Goal: Navigation & Orientation: Find specific page/section

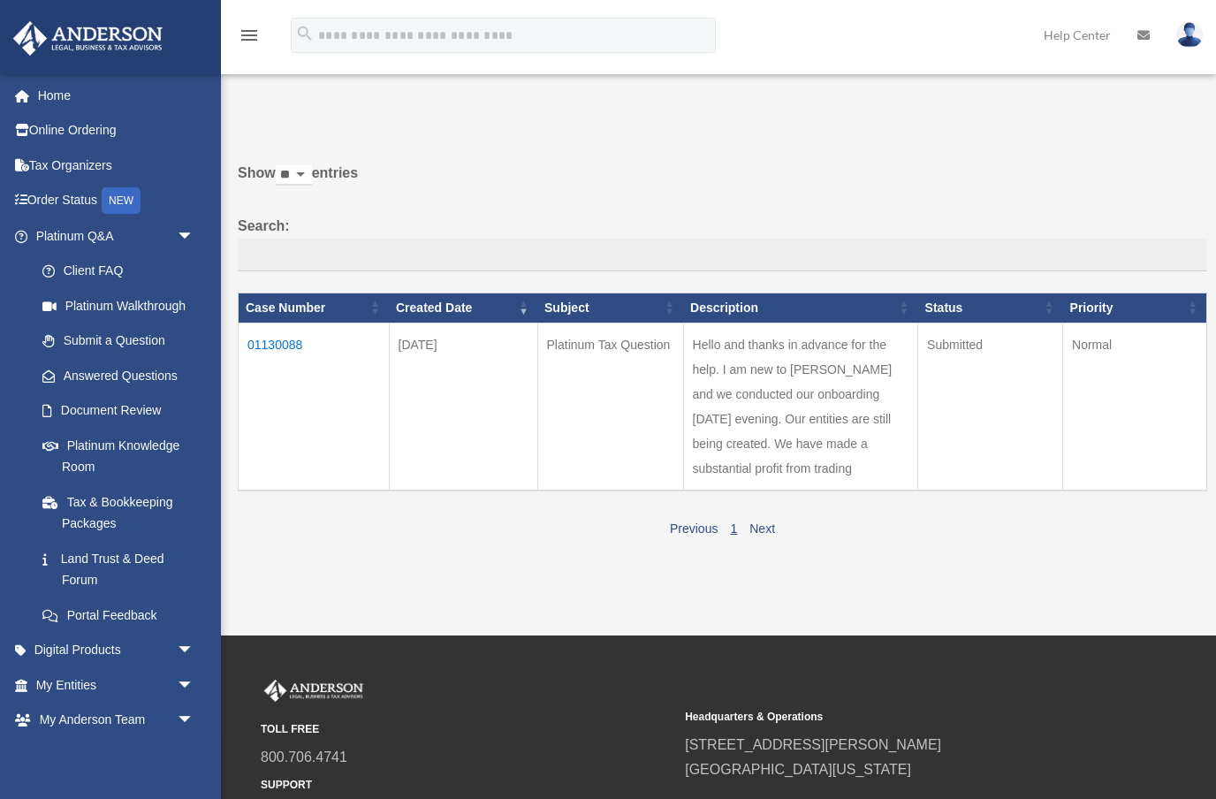
scroll to position [10, 0]
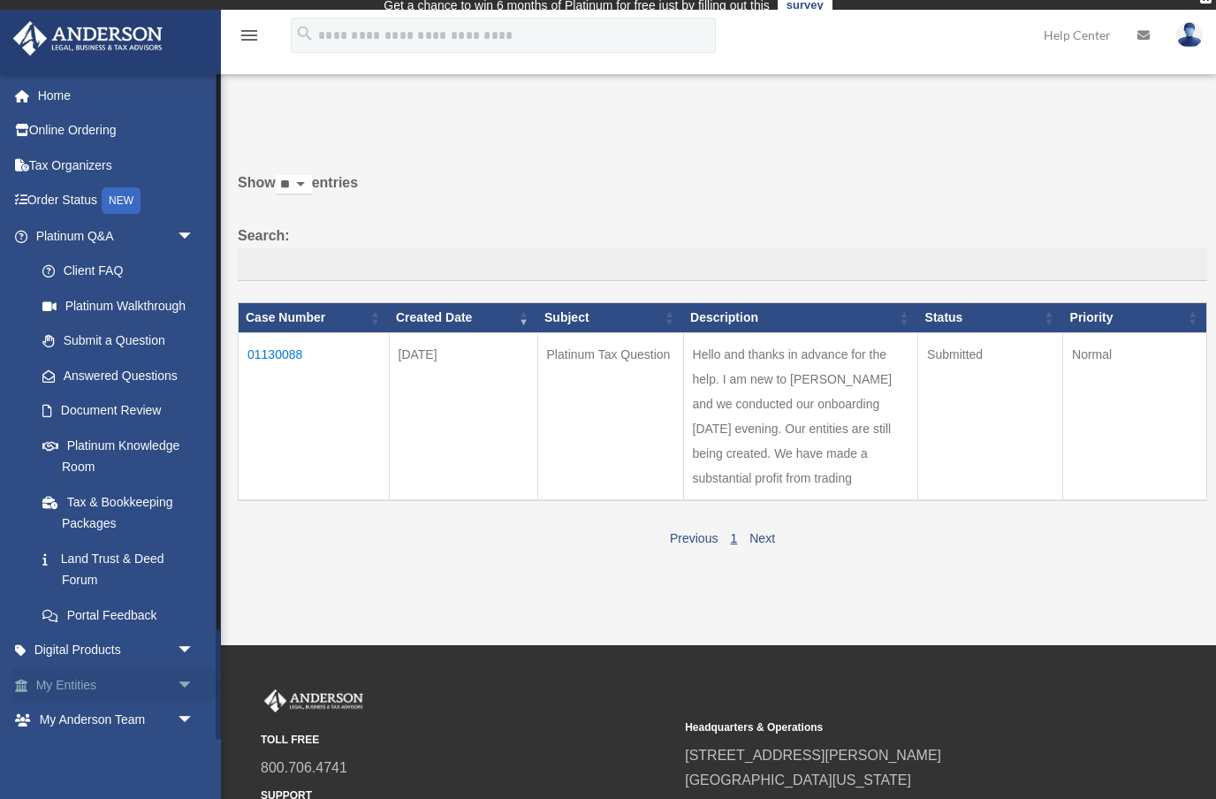
click at [64, 675] on link "My Entities arrow_drop_down" at bounding box center [116, 684] width 208 height 35
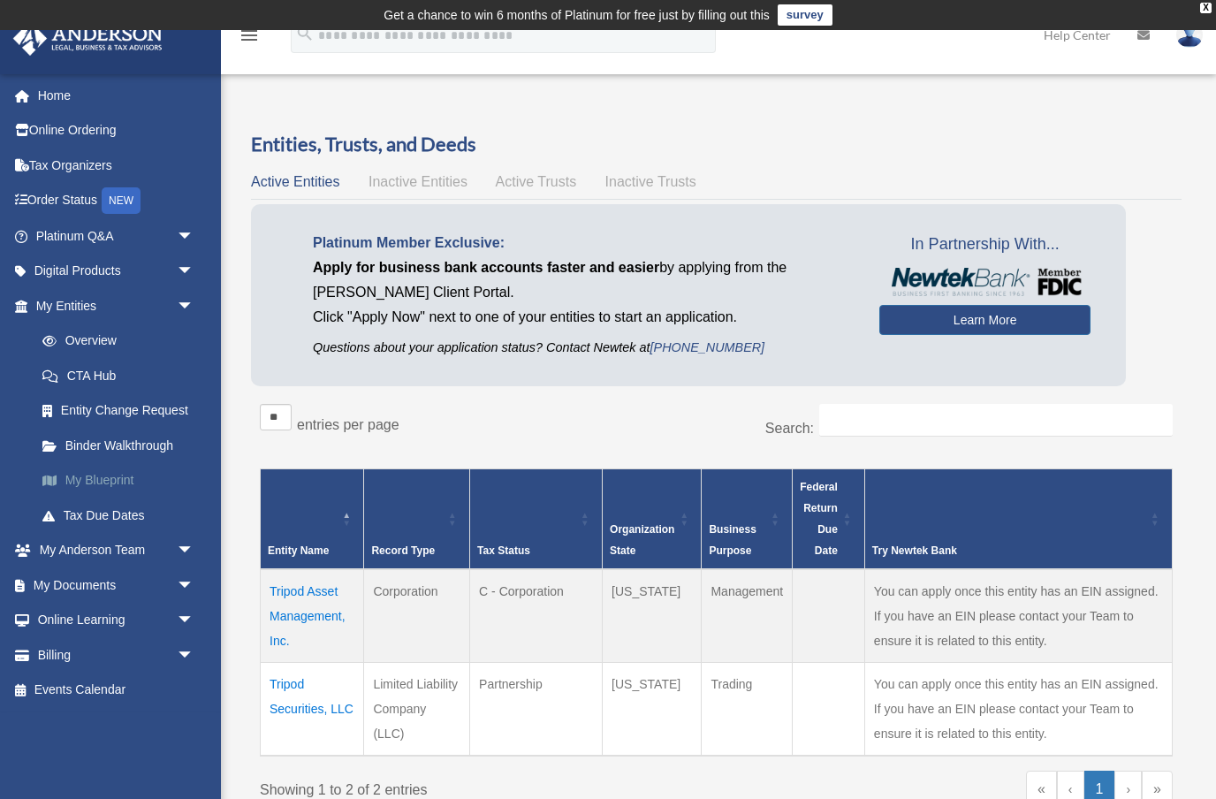
click at [97, 477] on link "My Blueprint" at bounding box center [123, 480] width 196 height 35
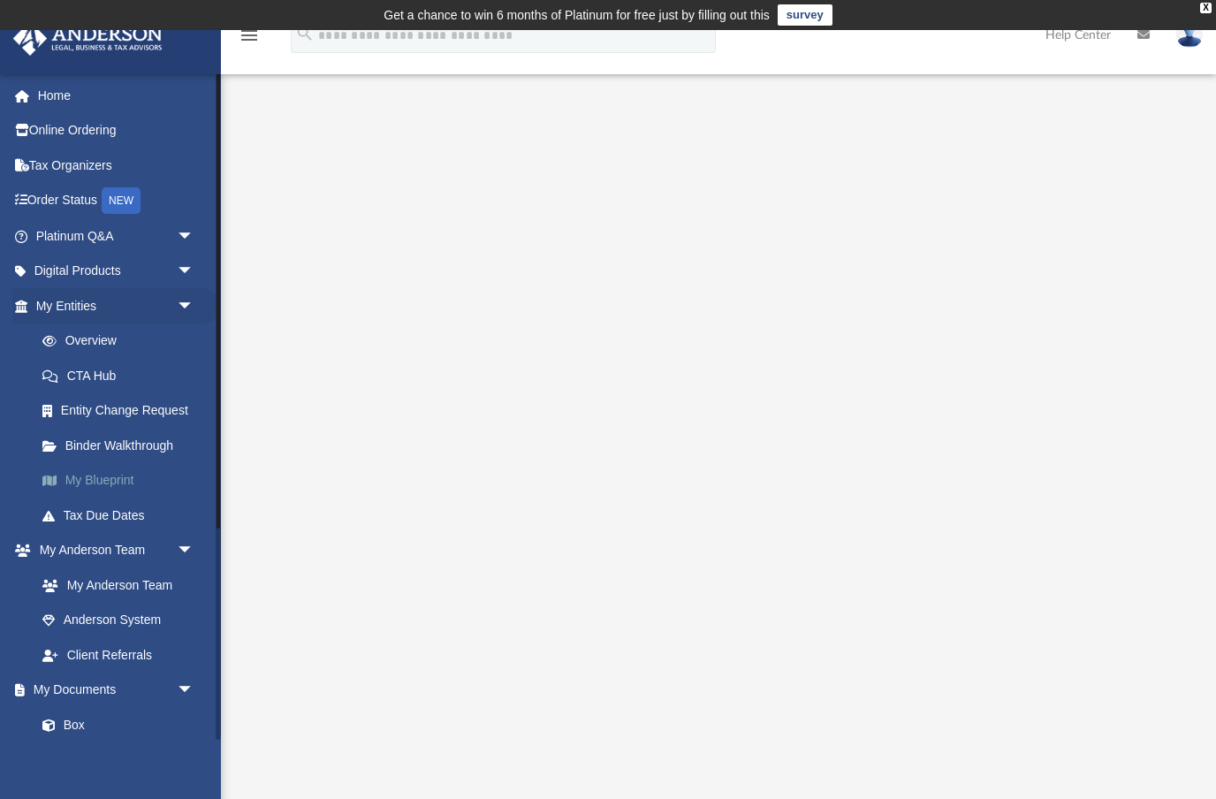
click at [112, 463] on link "My Blueprint" at bounding box center [123, 480] width 196 height 35
click at [134, 436] on link "Binder Walkthrough" at bounding box center [123, 445] width 196 height 35
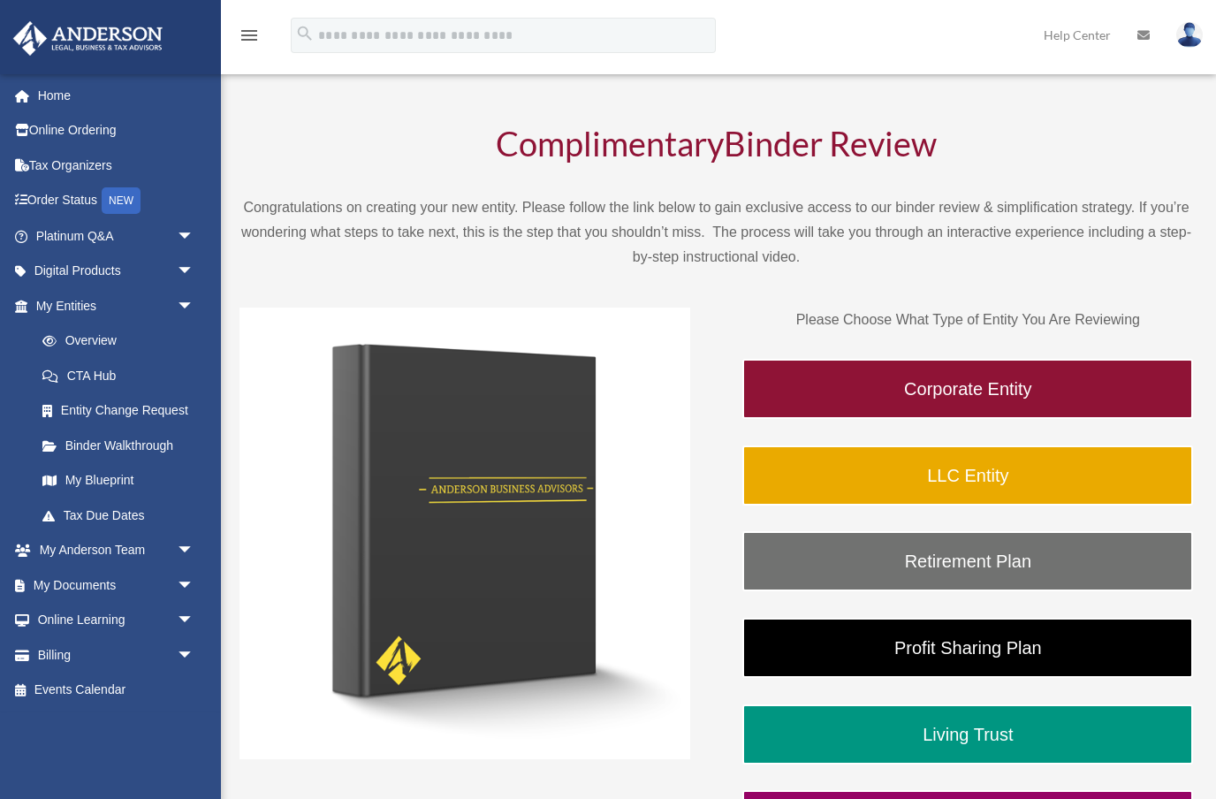
scroll to position [67, 0]
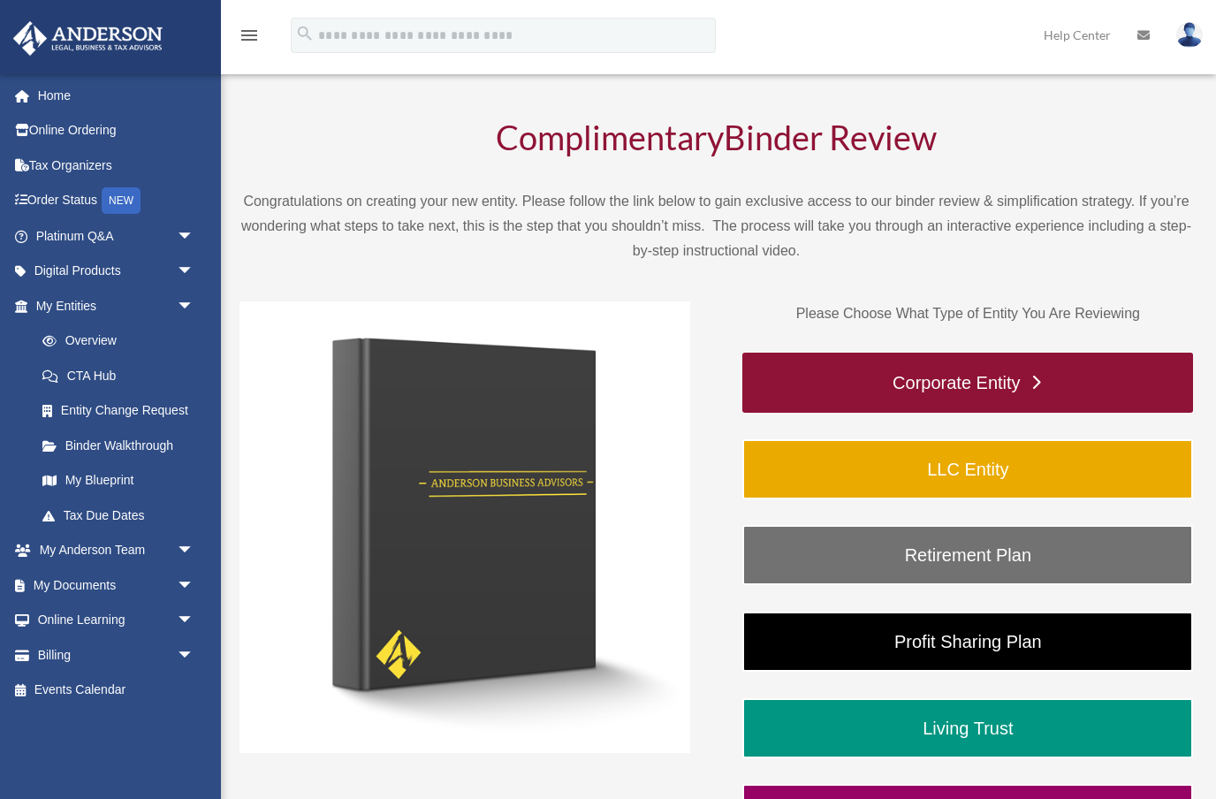
click at [842, 385] on link "Corporate Entity" at bounding box center [967, 382] width 451 height 60
click at [980, 352] on link "Corporate Entity" at bounding box center [967, 382] width 451 height 60
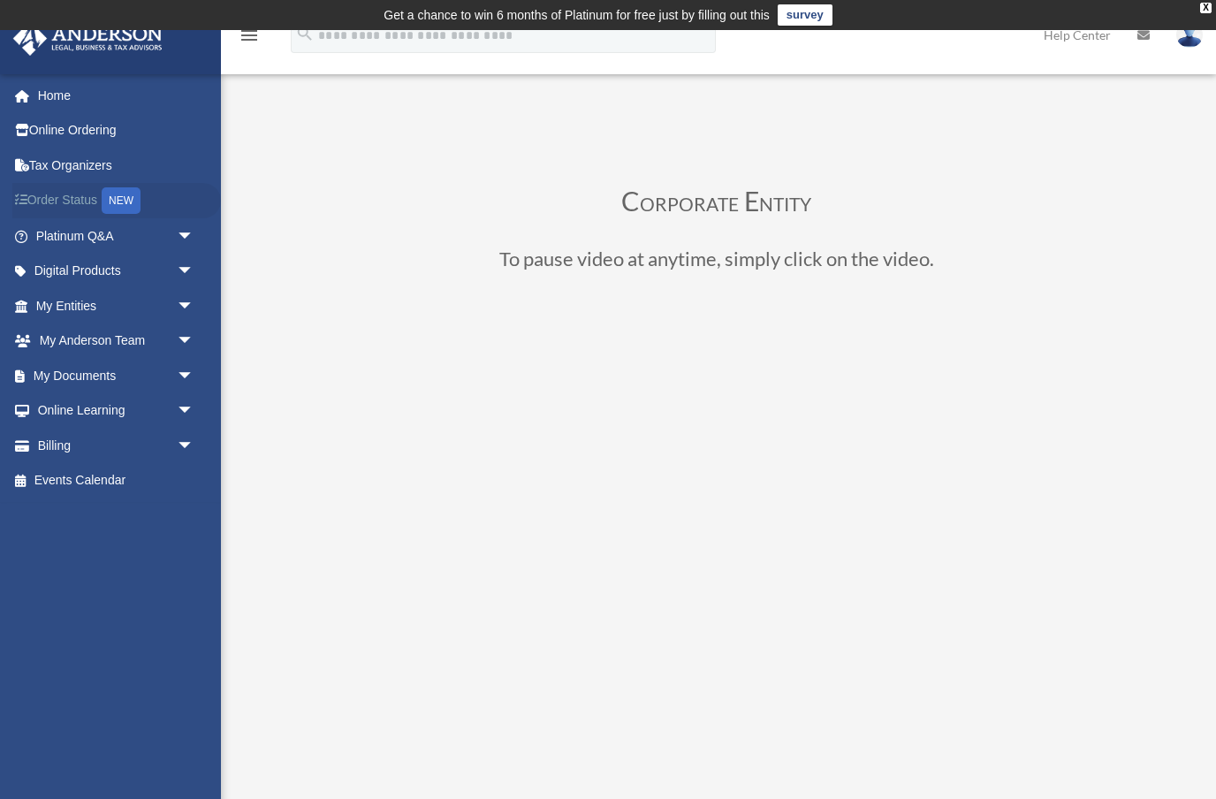
click at [119, 205] on div "NEW" at bounding box center [121, 200] width 39 height 27
